Goal: Check status: Check status

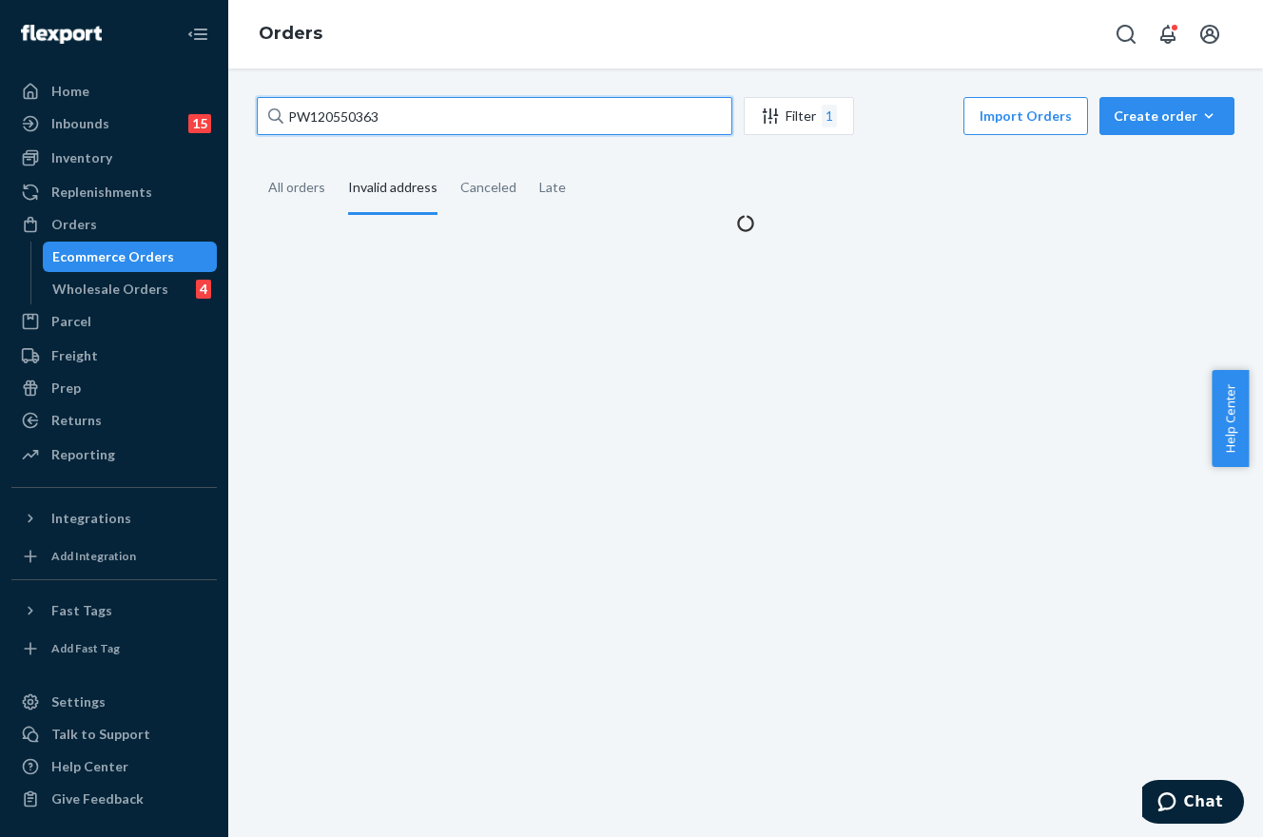
click at [415, 119] on input "PW120550363" at bounding box center [494, 116] width 475 height 38
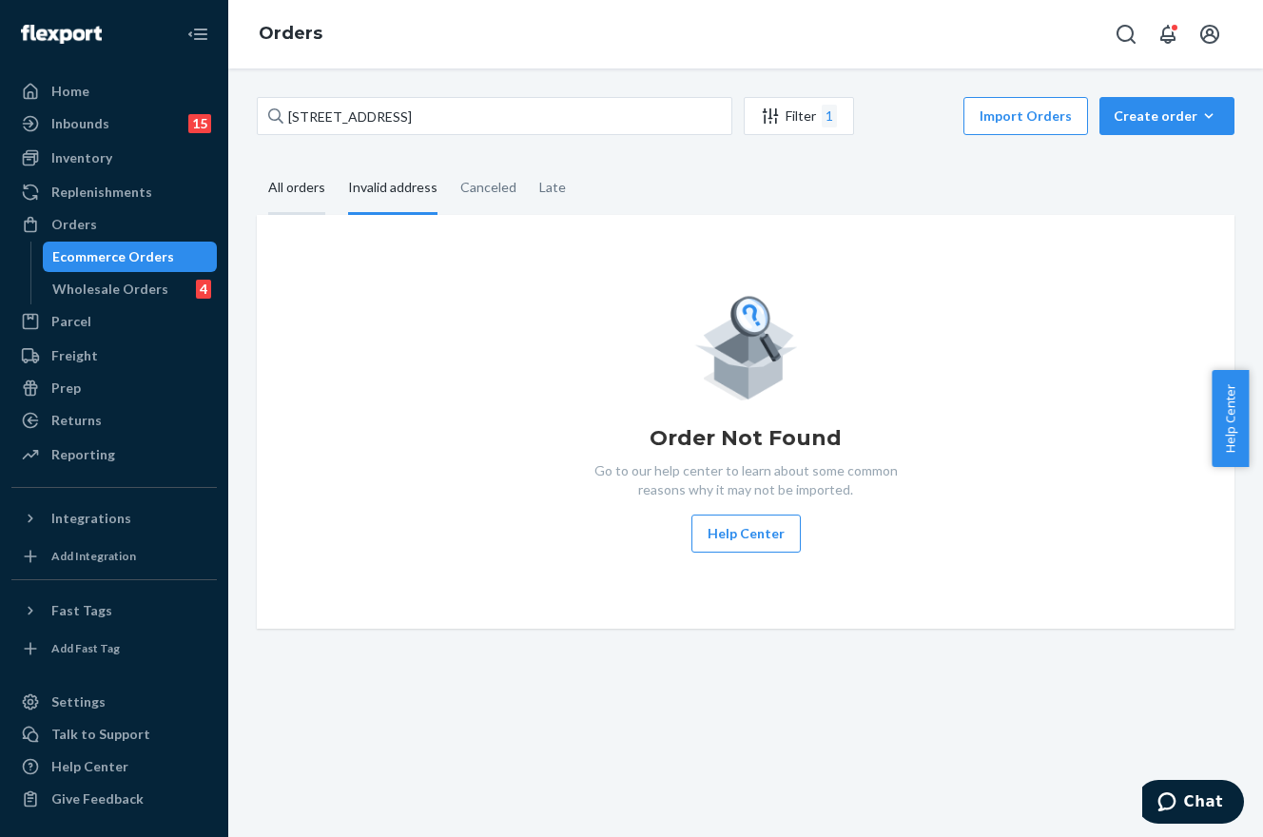
click at [284, 201] on div "All orders" at bounding box center [296, 189] width 57 height 52
click at [257, 163] on input "All orders" at bounding box center [257, 163] width 0 height 0
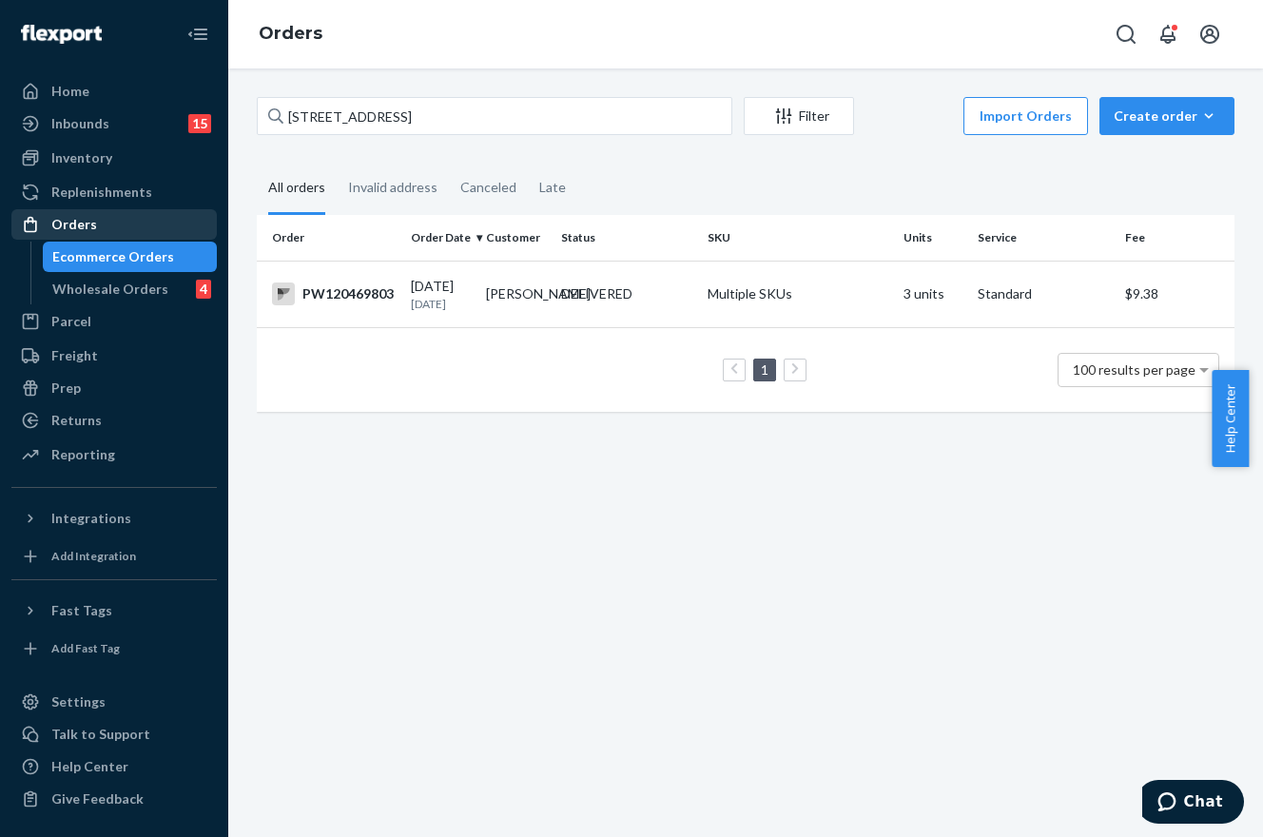
click at [66, 223] on div "Orders" at bounding box center [74, 224] width 46 height 19
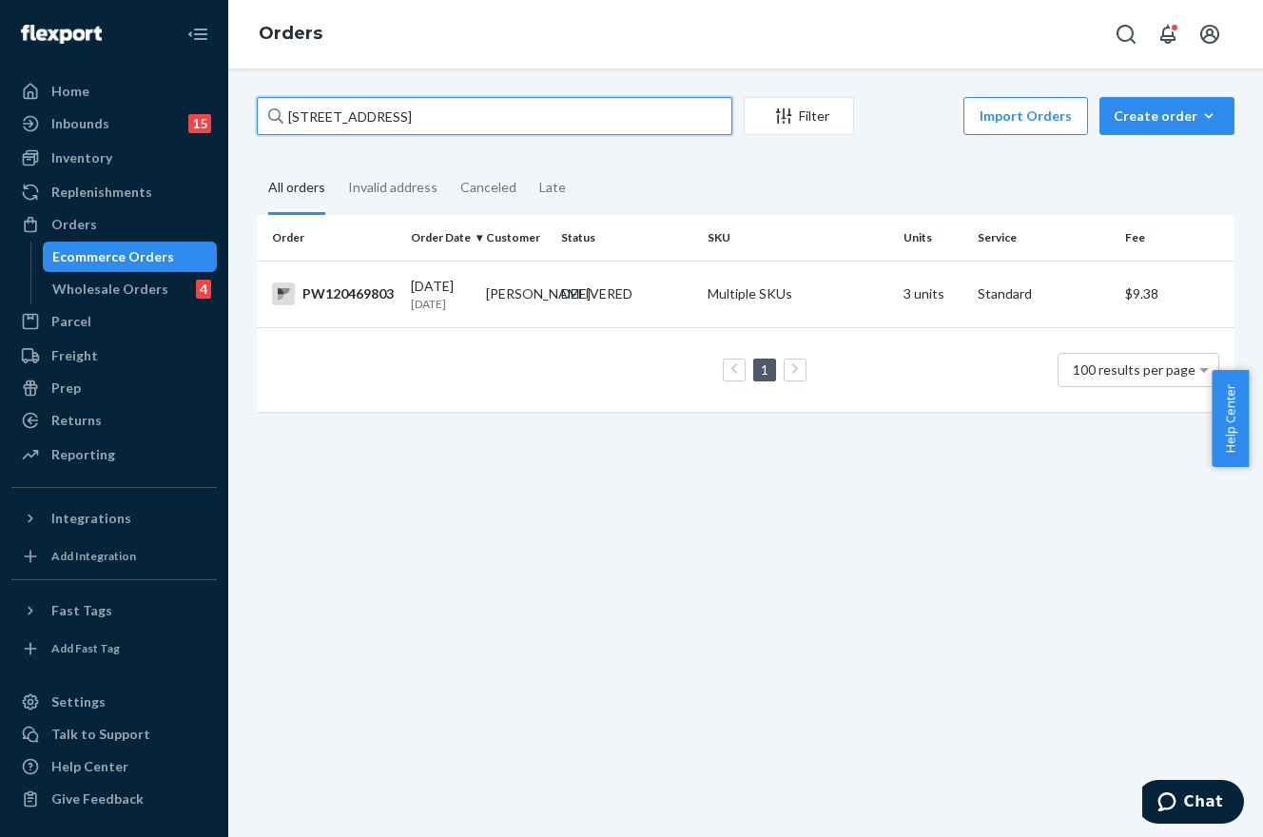
click at [449, 112] on input "[STREET_ADDRESS]" at bounding box center [494, 116] width 475 height 38
paste input "PW120529041"
type input "PW120529041"
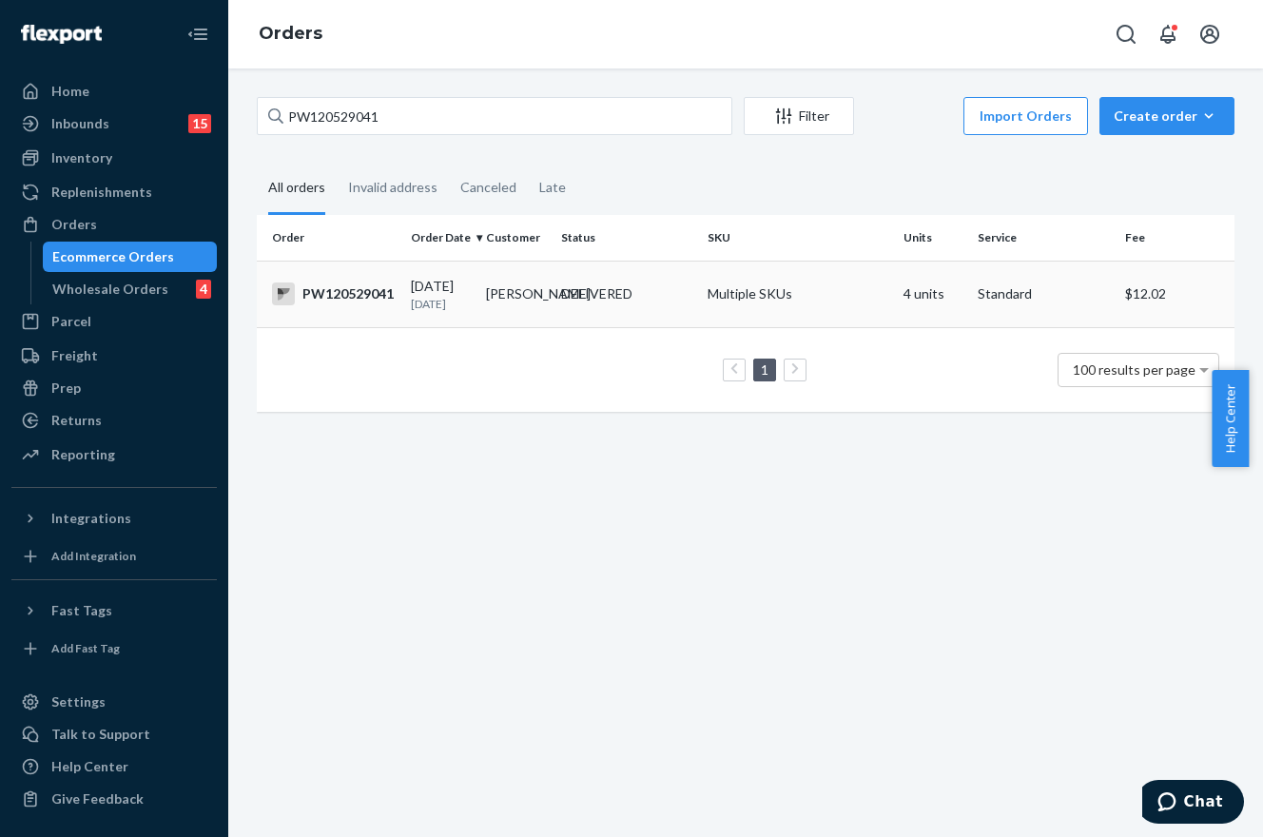
click at [557, 290] on div "DELIVERED" at bounding box center [626, 293] width 139 height 19
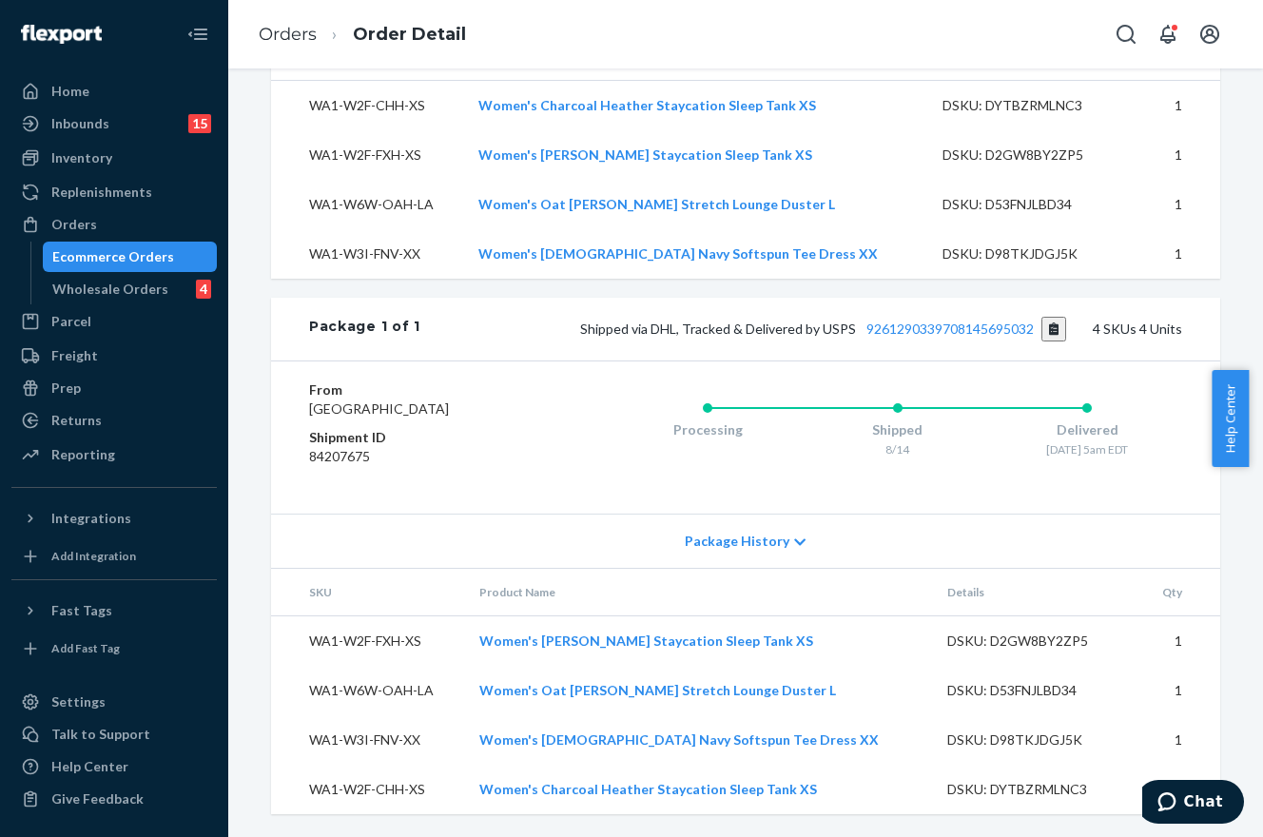
scroll to position [721, 0]
